Goal: Navigation & Orientation: Understand site structure

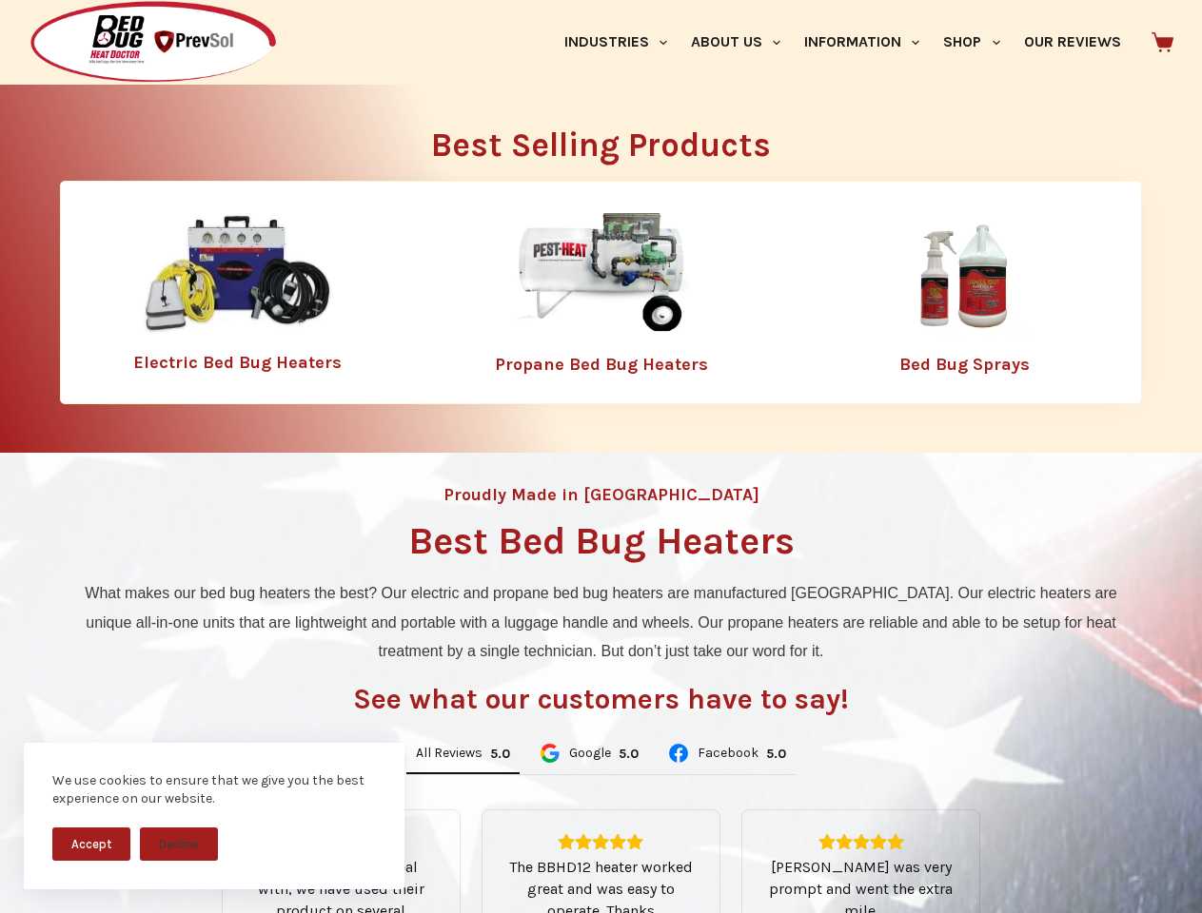
click at [600, 457] on div "Proudly Made in [GEOGRAPHIC_DATA] Best Bed Bug Heaters What makes our bed bug h…" at bounding box center [601, 811] width 1202 height 716
click at [91, 844] on button "Accept" at bounding box center [91, 844] width 78 height 33
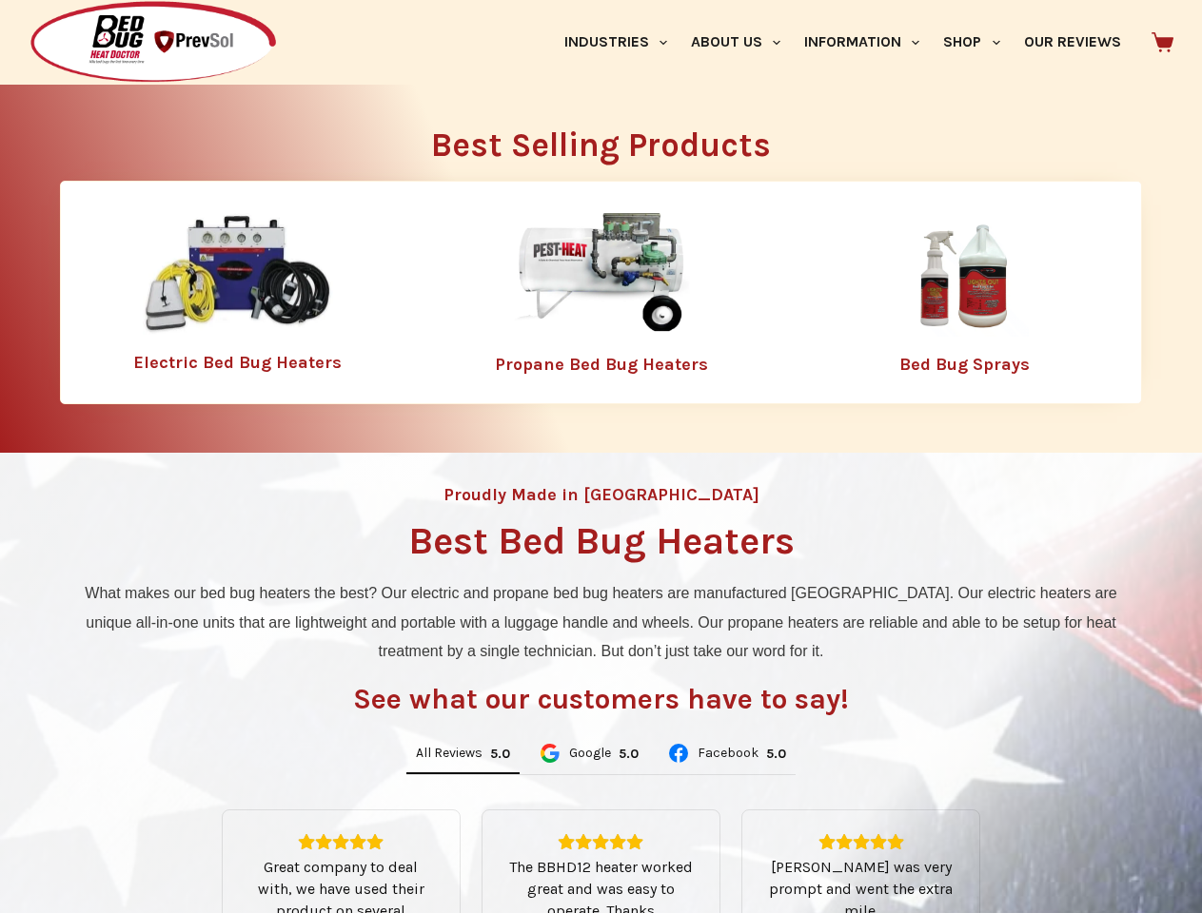
click at [179, 844] on button "Decline" at bounding box center [179, 858] width 78 height 33
click at [622, 42] on link "Industries" at bounding box center [615, 42] width 127 height 85
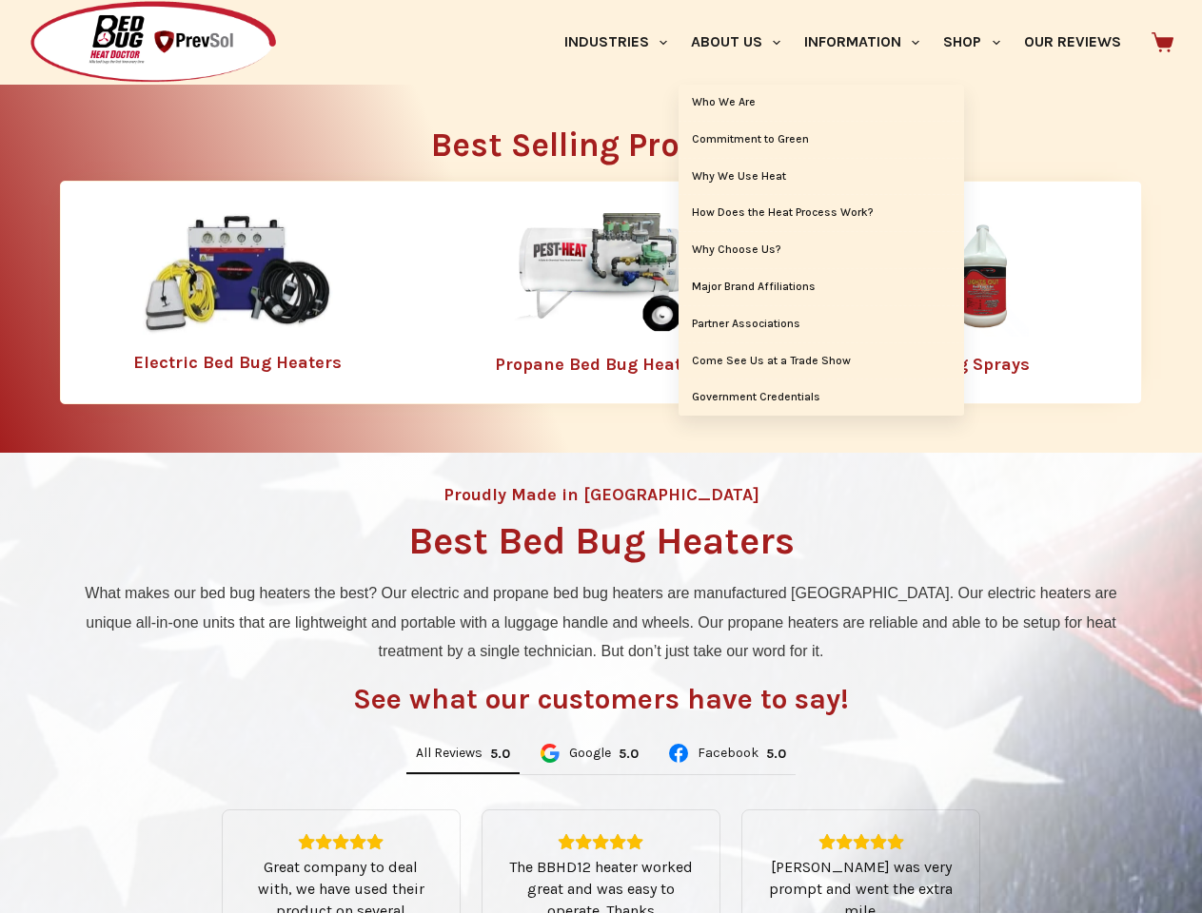
click at [743, 42] on link "About Us" at bounding box center [734, 42] width 113 height 85
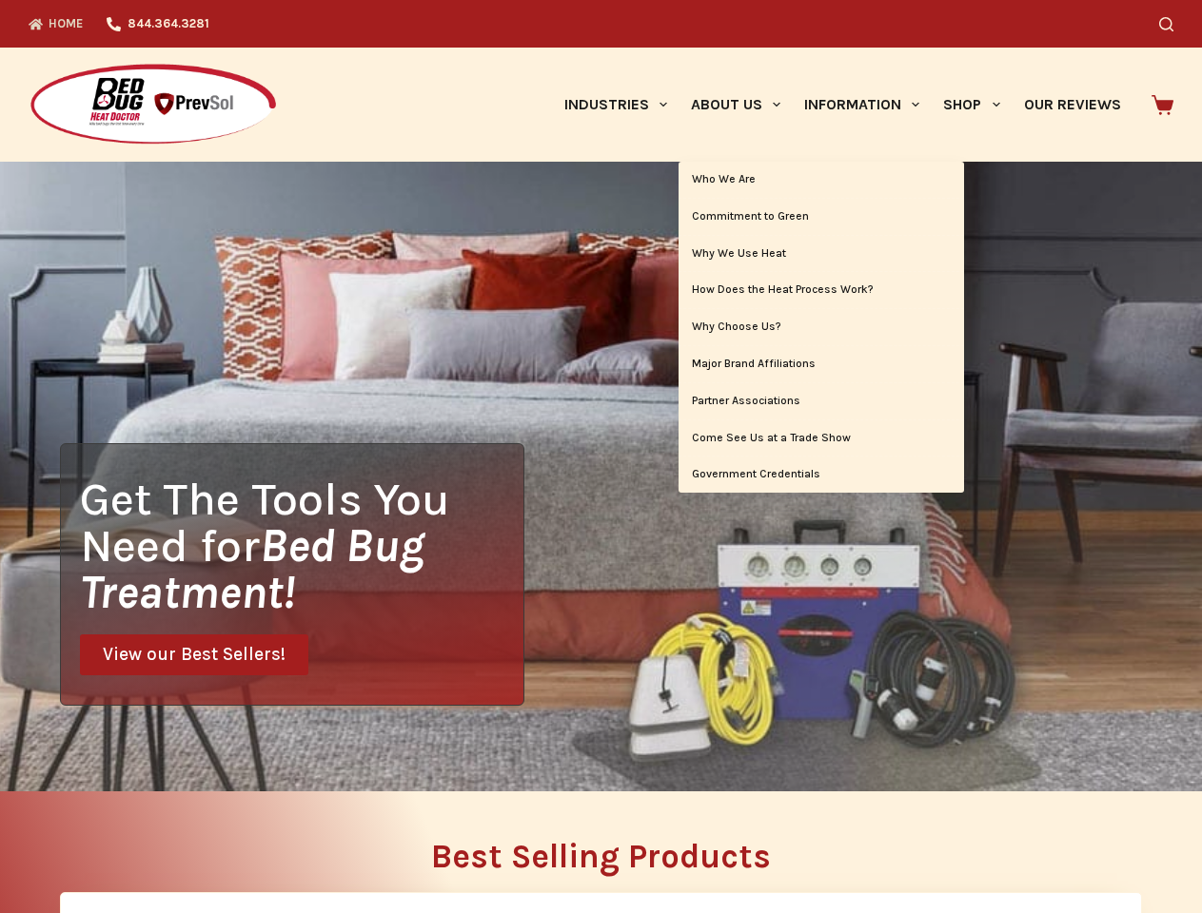
click at [870, 42] on div "Search" at bounding box center [931, 24] width 483 height 48
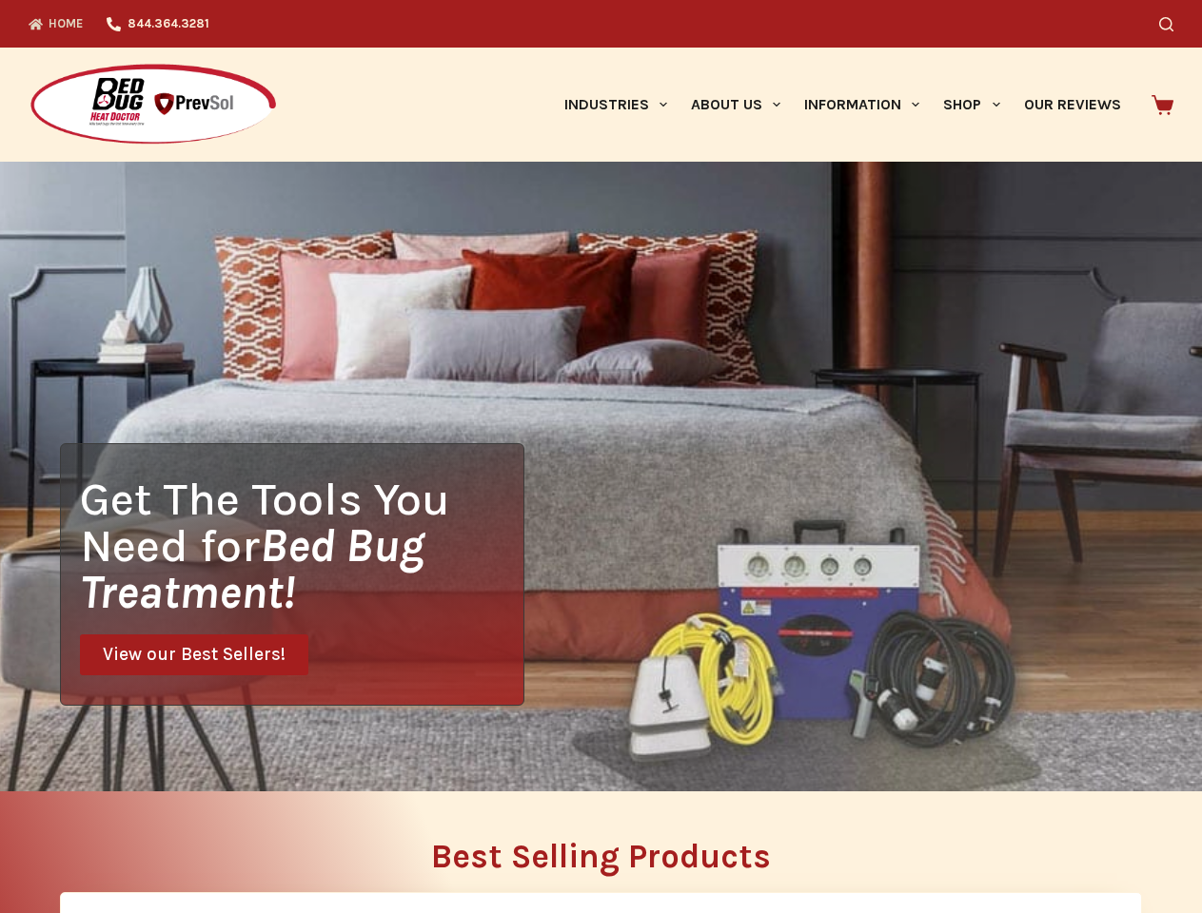
click at [979, 42] on div "Search" at bounding box center [931, 24] width 483 height 48
